Goal: Transaction & Acquisition: Purchase product/service

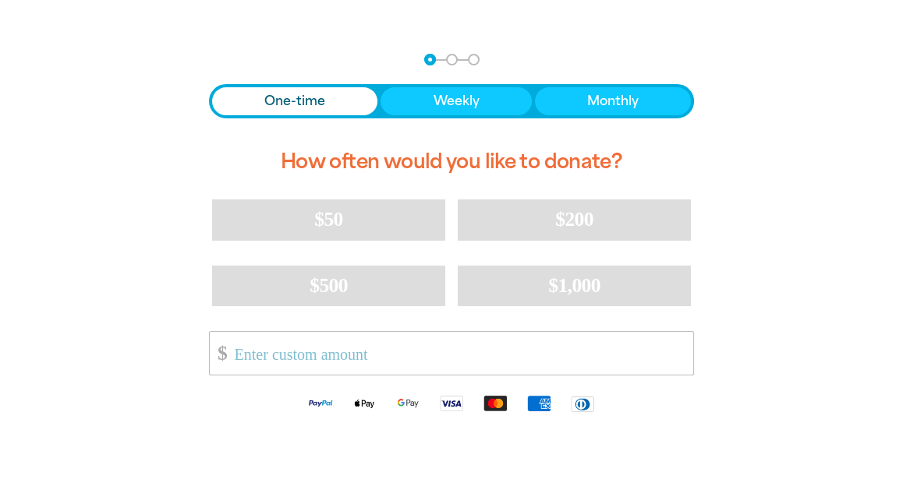
scroll to position [312, 0]
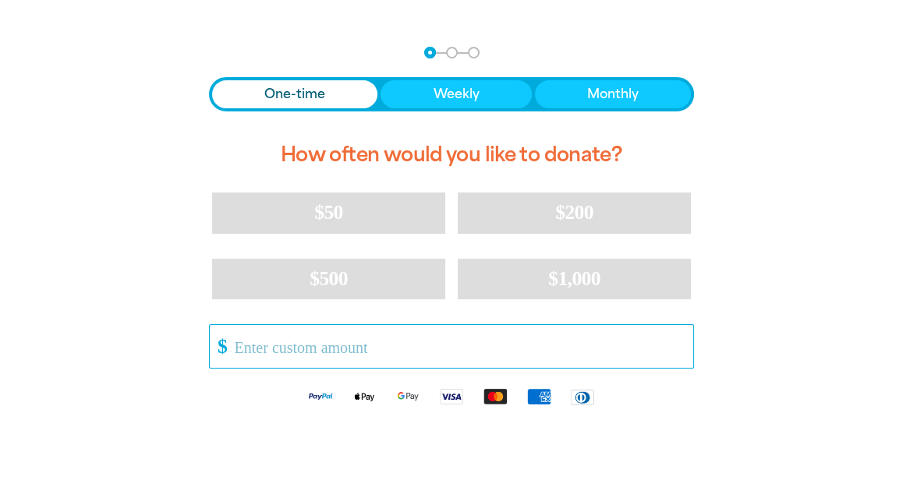
click at [375, 342] on input "Other Amount" at bounding box center [458, 346] width 469 height 43
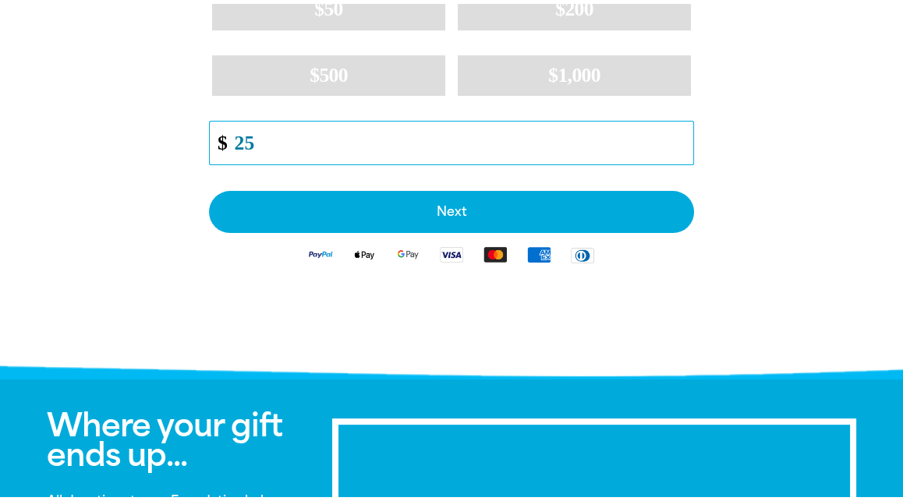
scroll to position [545, 0]
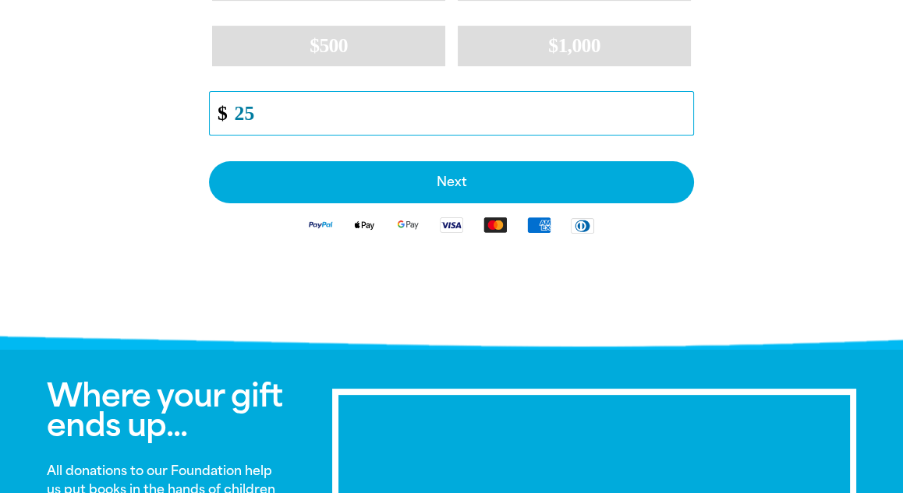
type input "25"
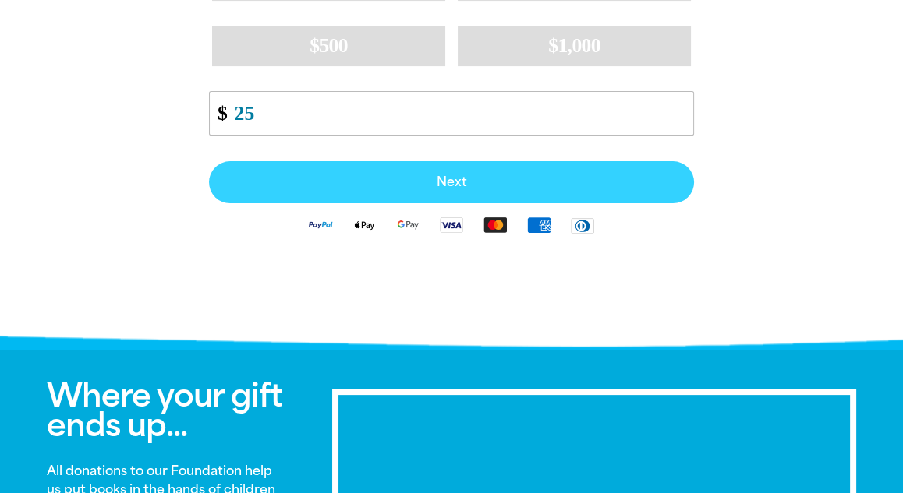
click at [463, 192] on button "Next" at bounding box center [451, 182] width 485 height 42
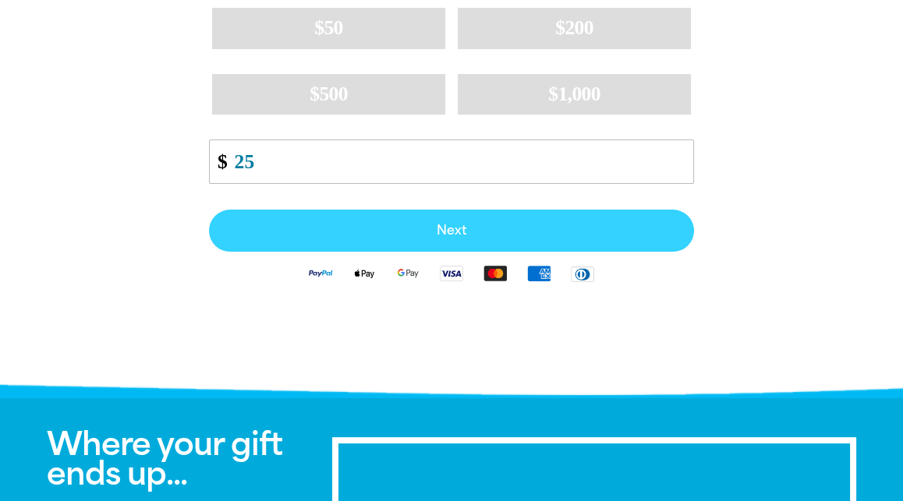
select select "AU"
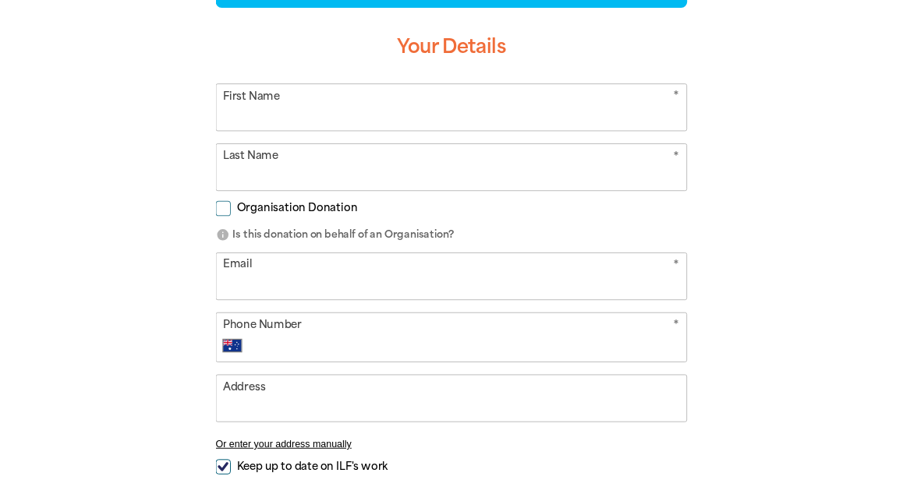
scroll to position [323, 0]
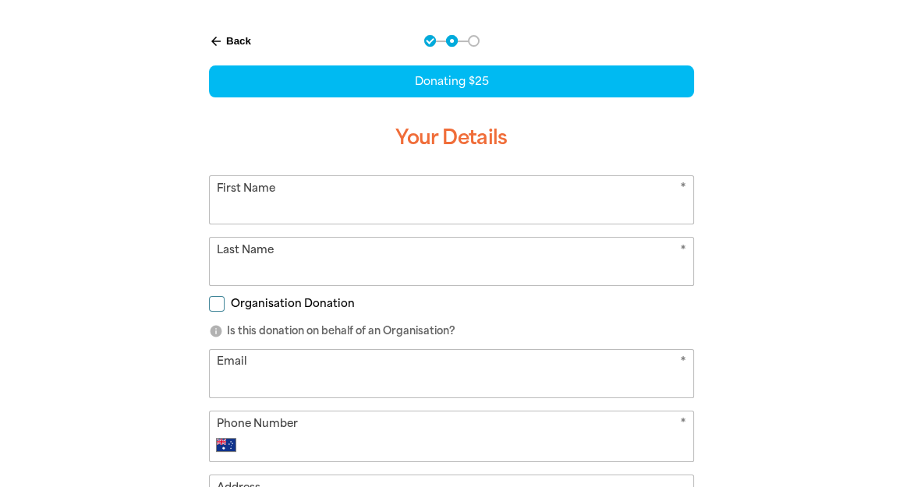
click at [463, 200] on input "First Name" at bounding box center [451, 200] width 483 height 48
type input "d"
type input "[PERSON_NAME]"
type input "Sjahriar"
click at [207, 305] on div "arrow_back Back Step 1 Step 2 Step 3 Donating $25 Your Details * First Name [PE…" at bounding box center [451, 338] width 524 height 644
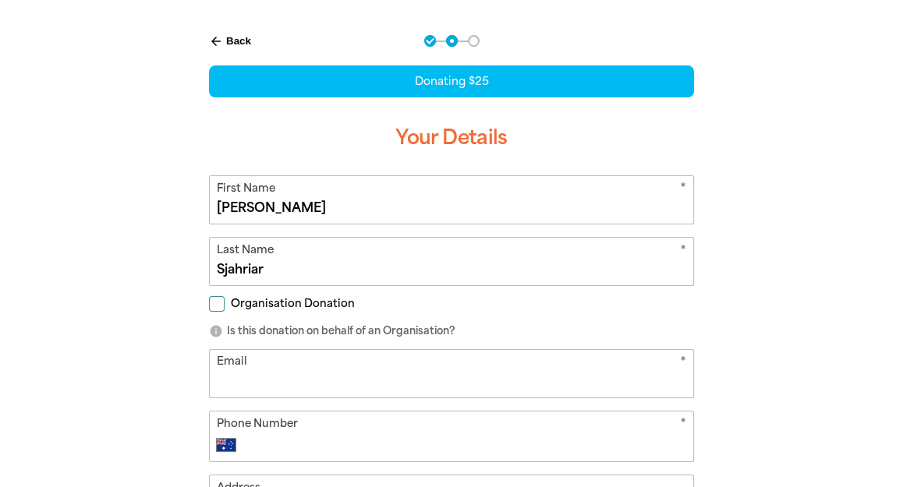
click at [214, 305] on input "Organisation Donation" at bounding box center [217, 304] width 16 height 16
checkbox input "true"
select select "AU"
click at [246, 369] on input "Organisation Name" at bounding box center [451, 374] width 483 height 48
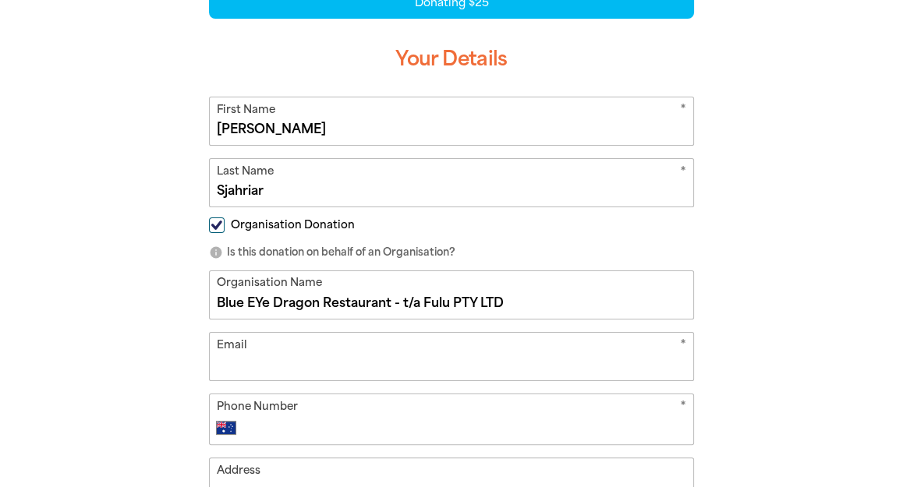
scroll to position [479, 0]
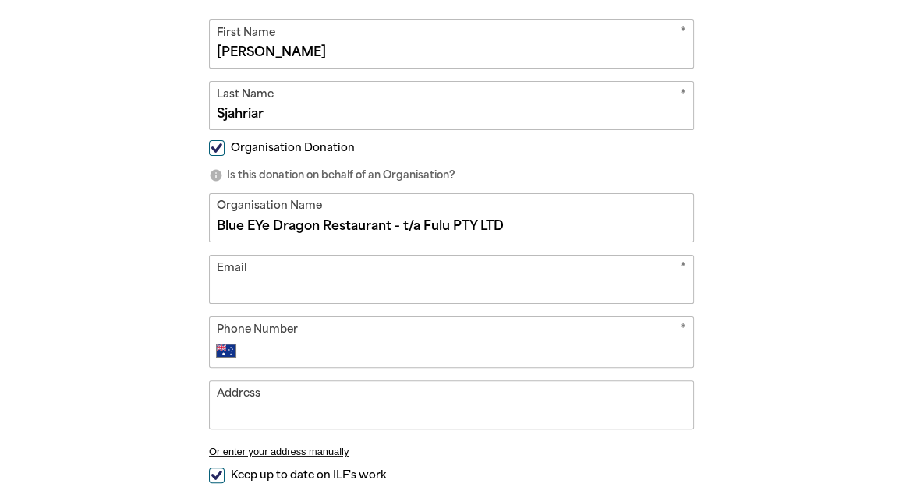
click at [541, 225] on input "Blue EYe Dragon Restaurant - t/a Fulu PTY LTD" at bounding box center [451, 218] width 483 height 48
drag, startPoint x: 418, startPoint y: 221, endPoint x: 143, endPoint y: 222, distance: 274.4
click at [143, 222] on div "arrow_back Back Step 1 Step 2 Step 3 Donating $25 Your Details * First Name [PE…" at bounding box center [451, 251] width 903 height 783
click at [365, 220] on input "Fulu PTY LTD" at bounding box center [451, 218] width 483 height 48
paste input "Blue EYe Dragon Restaurant - t/a"
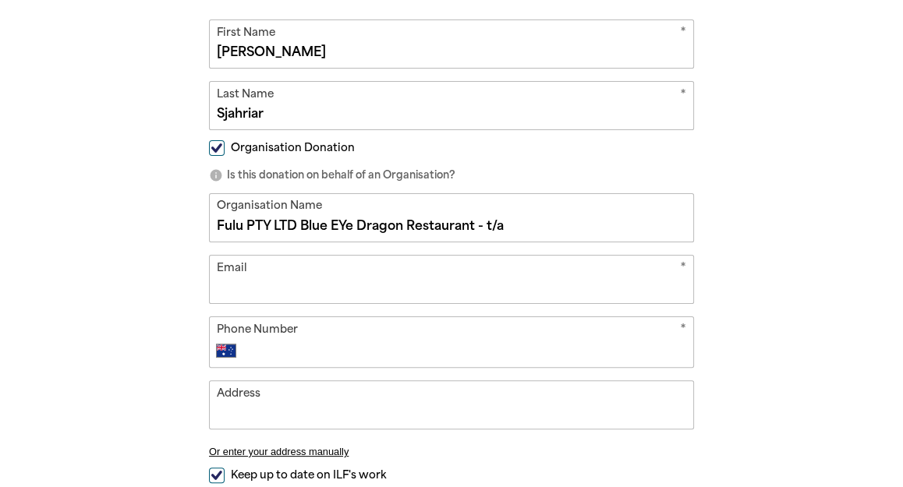
click at [306, 221] on input "Fulu PTY LTD Blue EYe Dragon Restaurant - t/a" at bounding box center [451, 218] width 483 height 48
click at [538, 223] on input "Fulu PTY LTD t/a Blue EYe Dragon Restaurant - t/a" at bounding box center [451, 218] width 483 height 48
click at [371, 222] on input "Fulu PTY LTD t/a Blue EYe Dragon Restaurant" at bounding box center [451, 218] width 483 height 48
type input "Fulu PTY LTD t/a Blue Eye Dragon Restaurant"
click at [327, 263] on input "Email" at bounding box center [451, 280] width 483 height 48
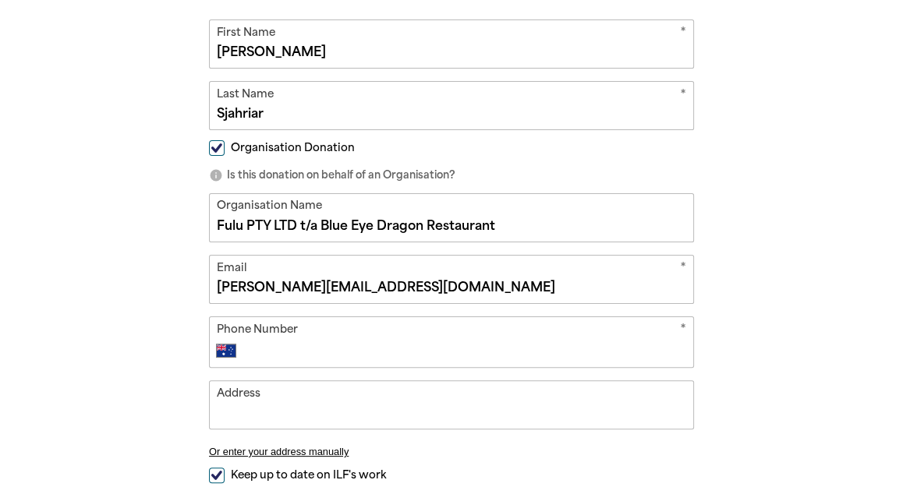
type input "[PERSON_NAME][EMAIL_ADDRESS][DOMAIN_NAME]"
click at [297, 353] on input "Phone Number" at bounding box center [467, 350] width 439 height 19
type input "4"
type input "0"
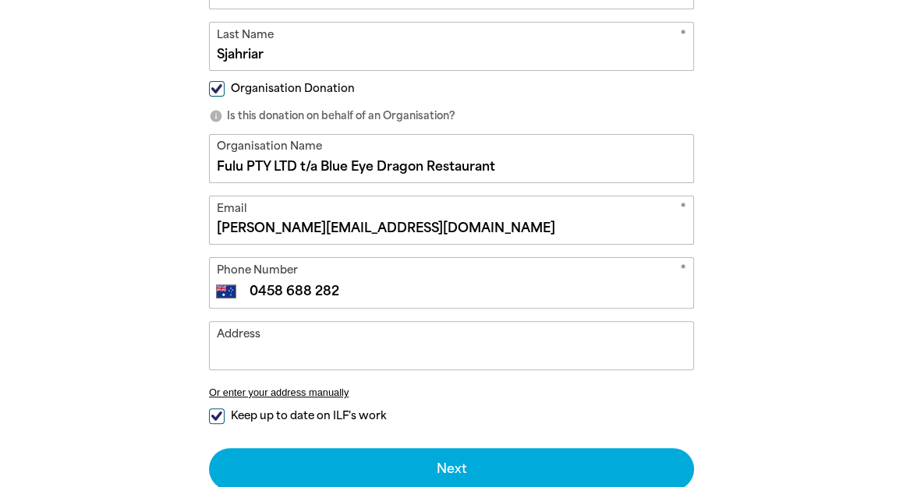
scroll to position [635, 0]
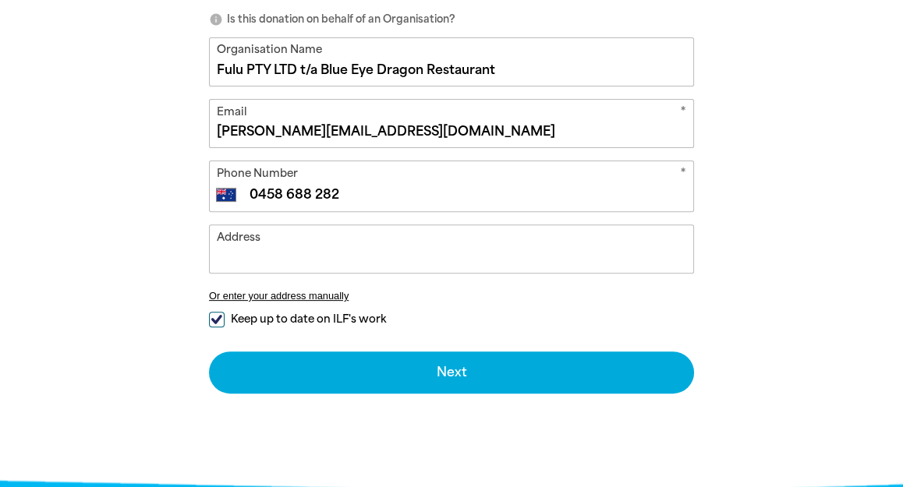
type input "0458 688 282"
click at [266, 259] on input "Address" at bounding box center [451, 249] width 483 height 48
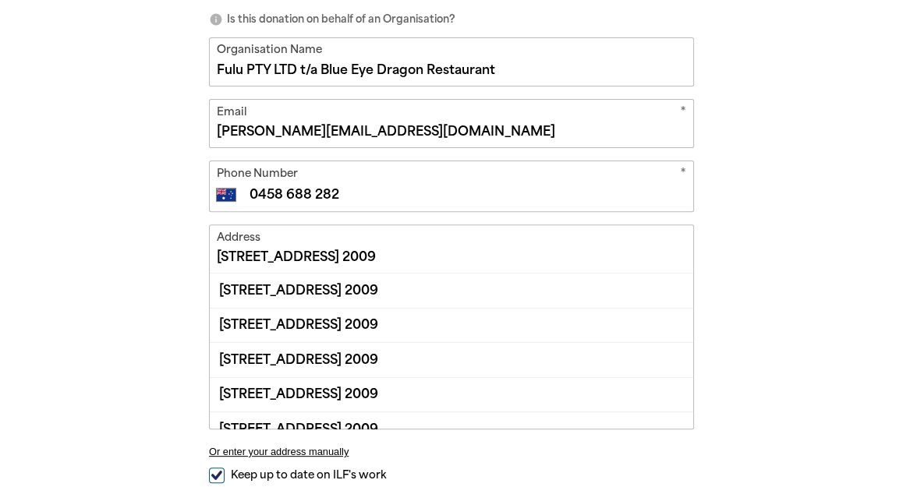
click at [266, 256] on input "[STREET_ADDRESS] 2009" at bounding box center [451, 249] width 483 height 48
type input "[STREET_ADDRESS] 2009"
click at [841, 299] on div "arrow_back Back Step 1 Step 2 Step 3 Donating $25 Your Details * First Name [PE…" at bounding box center [451, 173] width 903 height 938
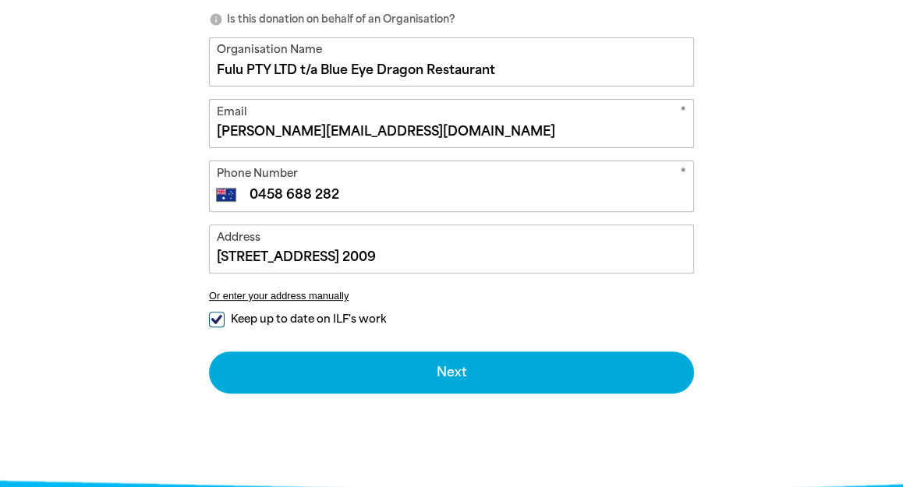
click at [221, 316] on input "Keep up to date on ILF's work" at bounding box center [217, 320] width 16 height 16
checkbox input "false"
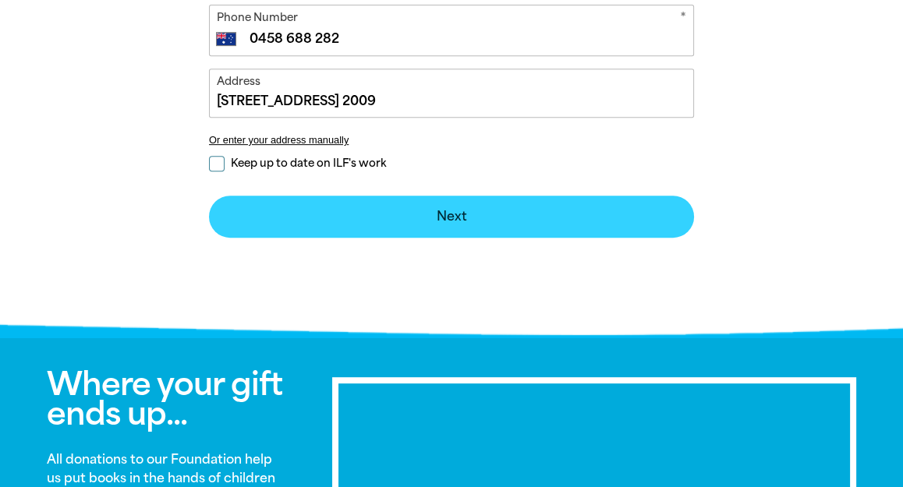
click at [496, 217] on button "Next chevron_right" at bounding box center [451, 217] width 485 height 42
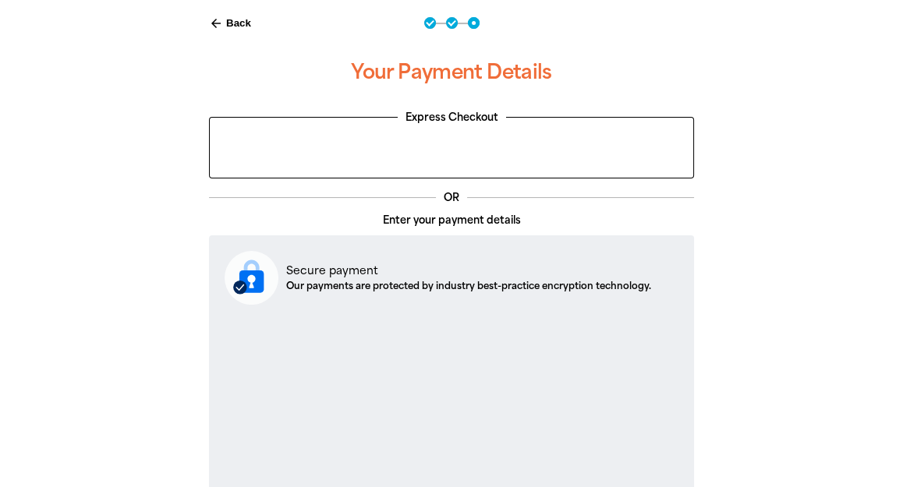
scroll to position [575, 0]
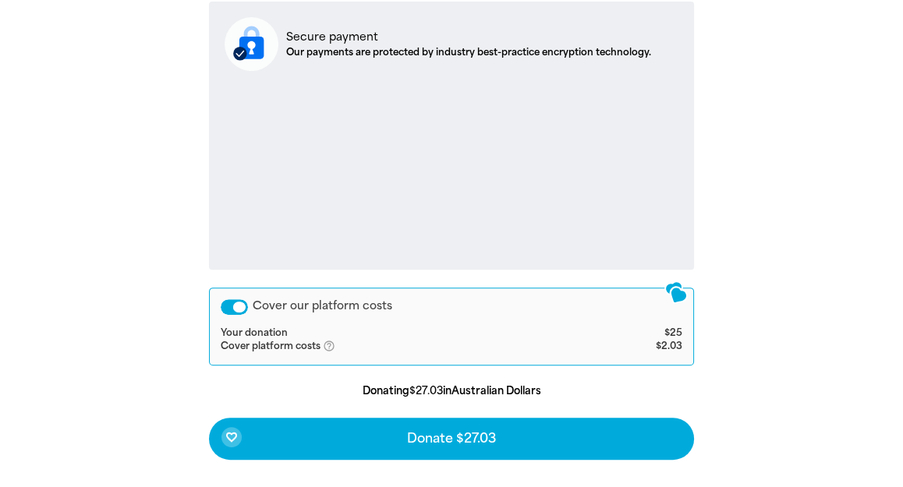
click at [241, 304] on div "Cover our platform costs" at bounding box center [234, 307] width 27 height 16
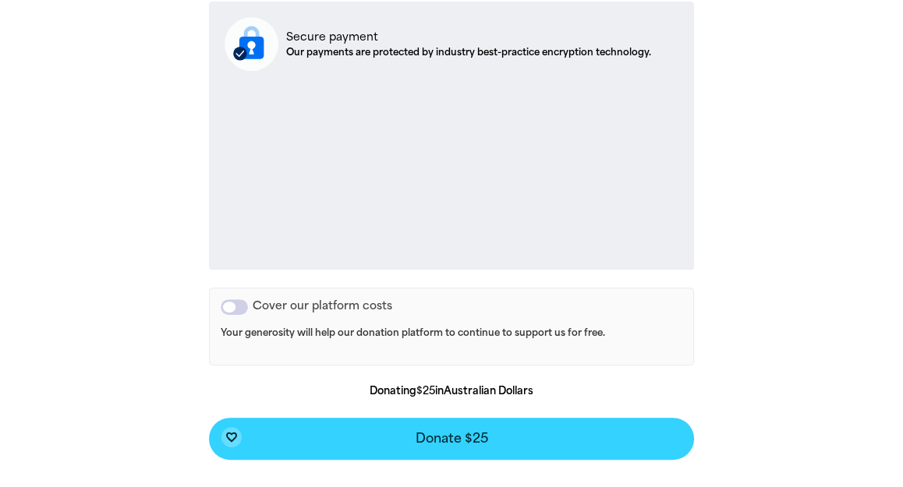
click at [532, 433] on button "favorite_border Donate $25" at bounding box center [451, 439] width 485 height 42
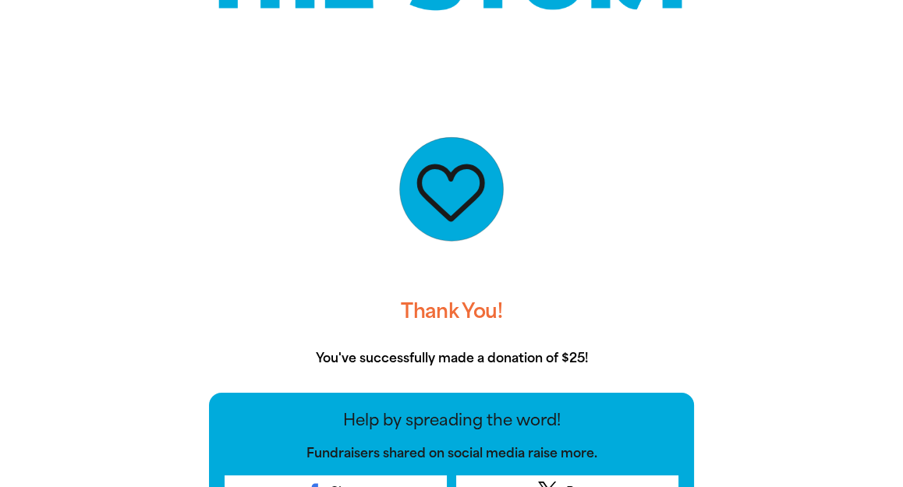
scroll to position [246, 0]
